Goal: Task Accomplishment & Management: Manage account settings

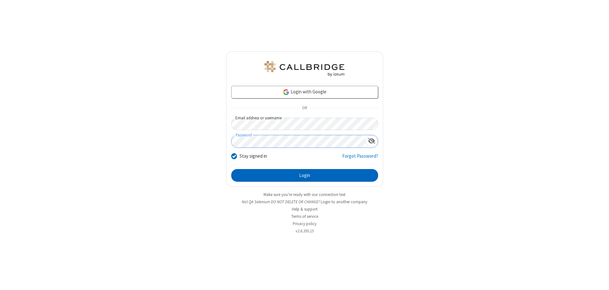
click at [304, 176] on button "Login" at bounding box center [304, 175] width 147 height 13
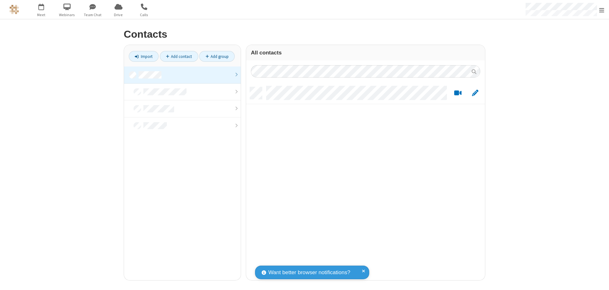
click at [179, 56] on link "Add contact" at bounding box center [179, 56] width 38 height 11
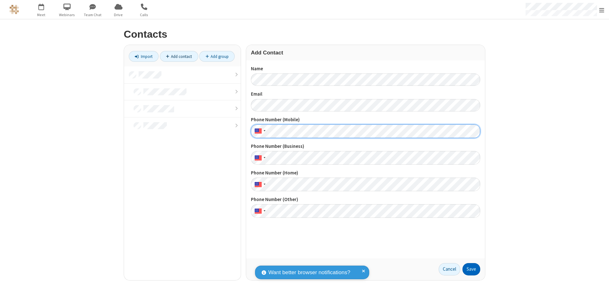
click at [471, 269] on button "Save" at bounding box center [471, 269] width 18 height 13
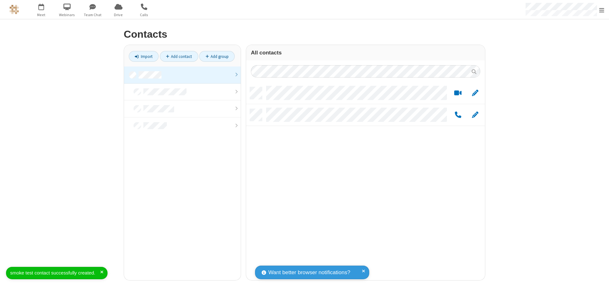
scroll to position [193, 234]
